Goal: Register for event/course

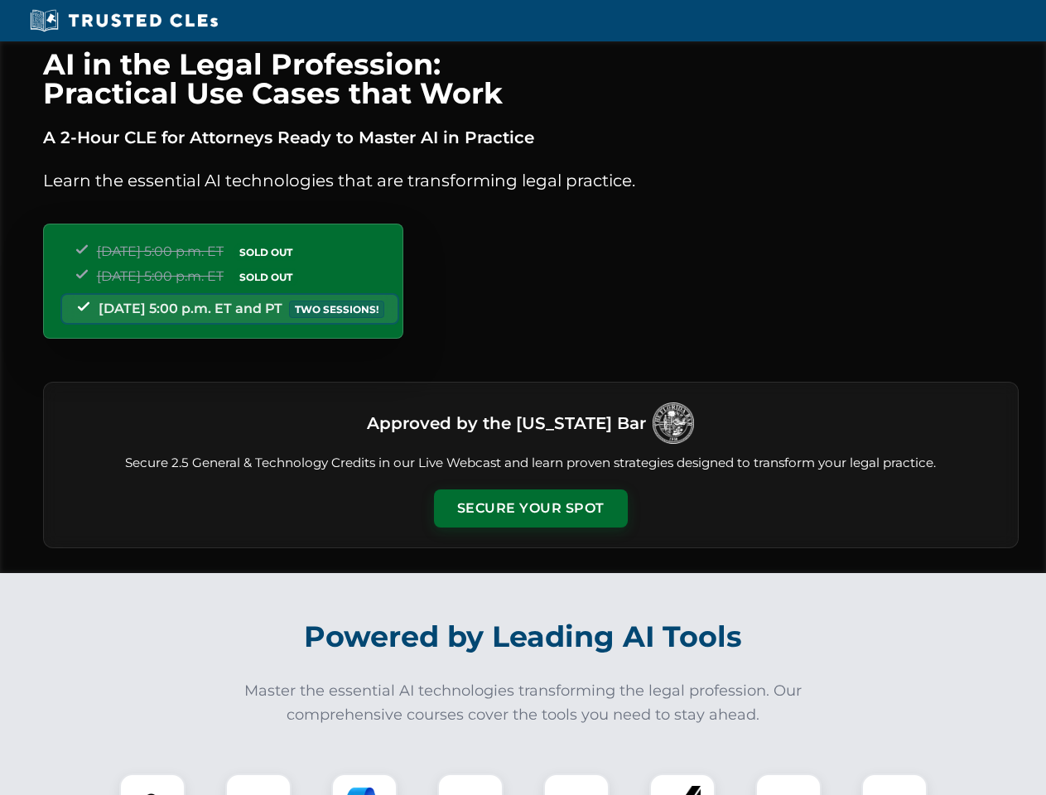
click at [530, 509] on button "Secure Your Spot" at bounding box center [531, 508] width 194 height 38
click at [152, 784] on img at bounding box center [152, 807] width 48 height 48
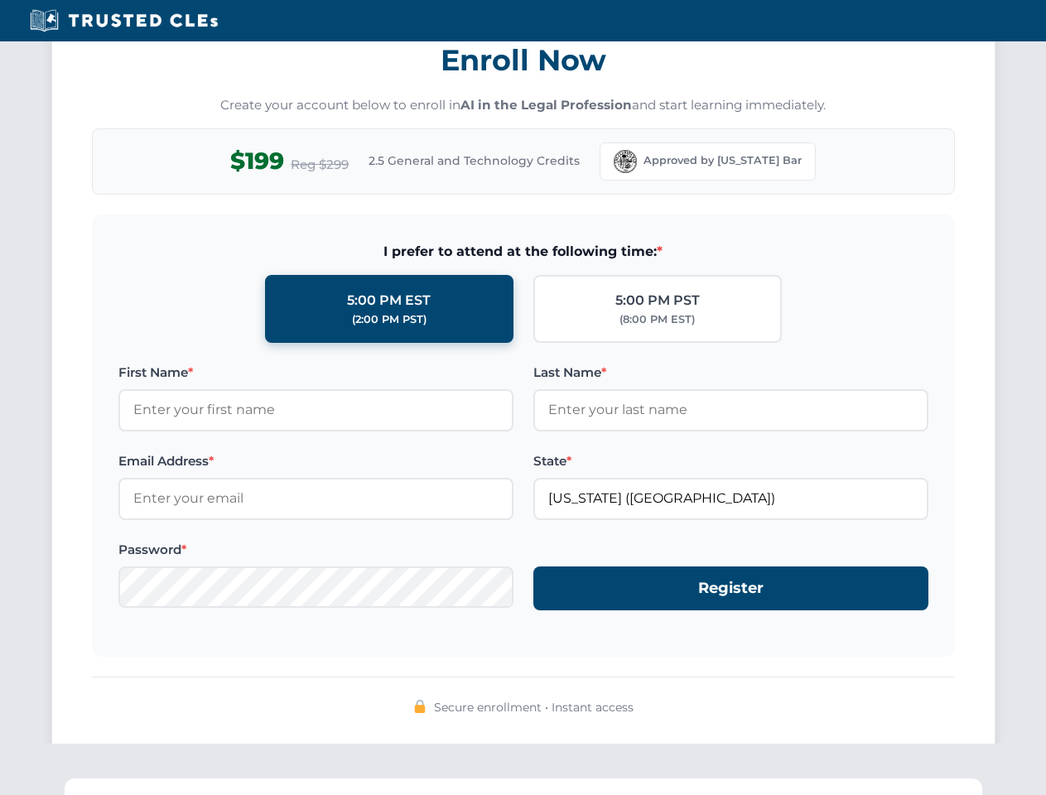
scroll to position [1626, 0]
